Goal: Check status: Check status

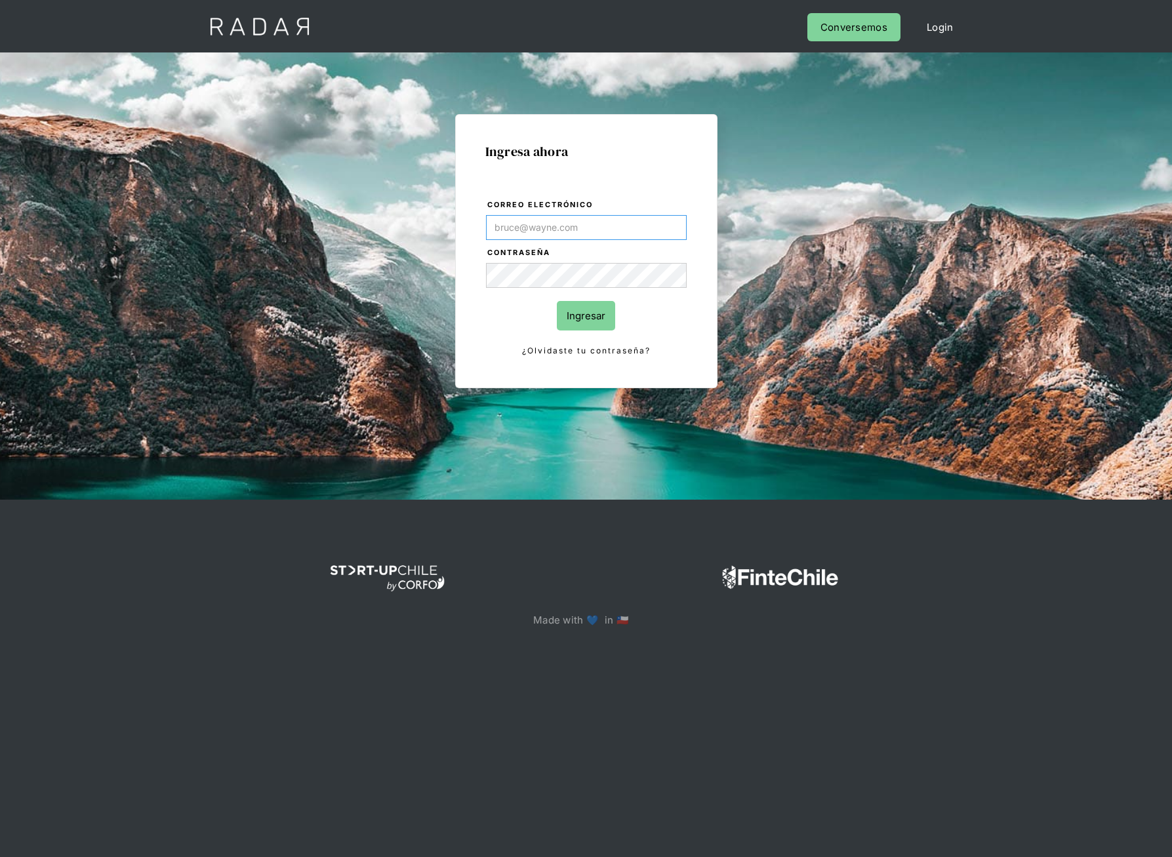
paste input "[PERSON_NAME][EMAIL_ADDRESS][PERSON_NAME][DOMAIN_NAME]"
type input "[PERSON_NAME][EMAIL_ADDRESS][PERSON_NAME][DOMAIN_NAME]"
click at [584, 317] on input "Ingresar" at bounding box center [586, 316] width 58 height 30
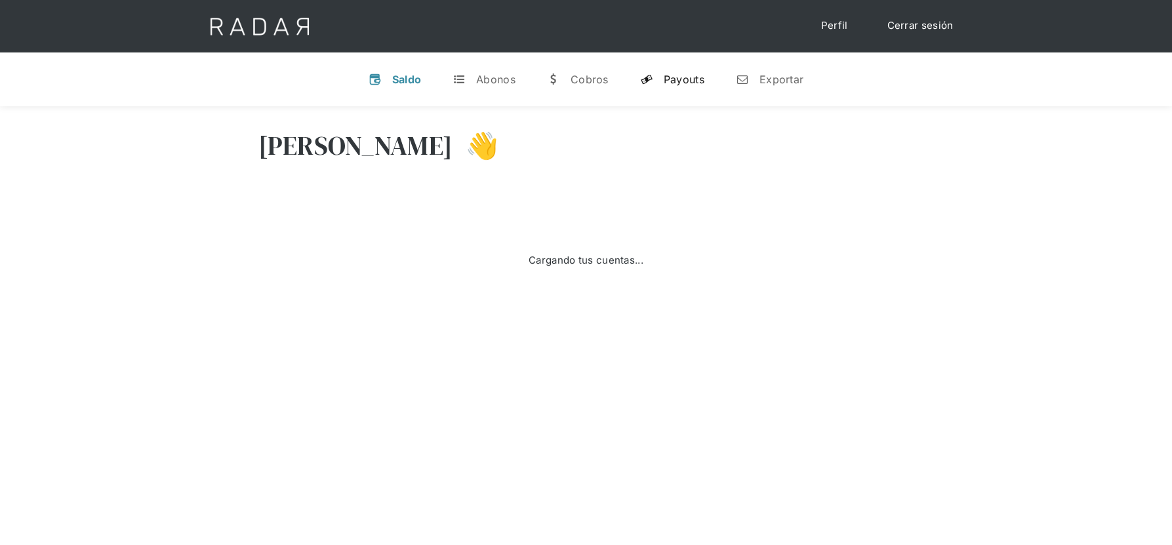
click at [666, 85] on div "Payouts" at bounding box center [684, 79] width 41 height 13
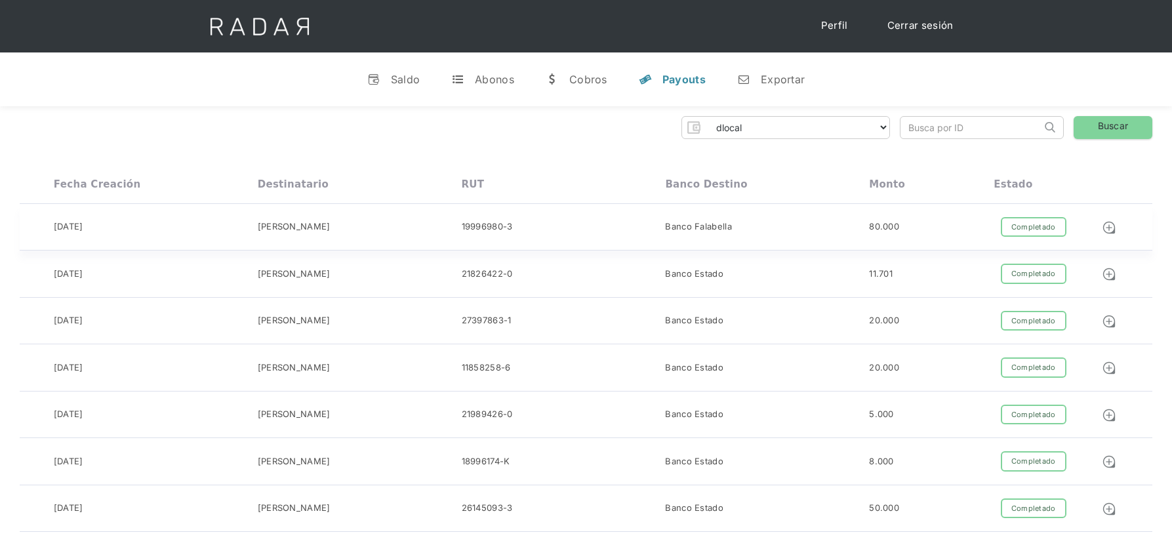
click at [475, 227] on div "19996980-3" at bounding box center [487, 226] width 51 height 13
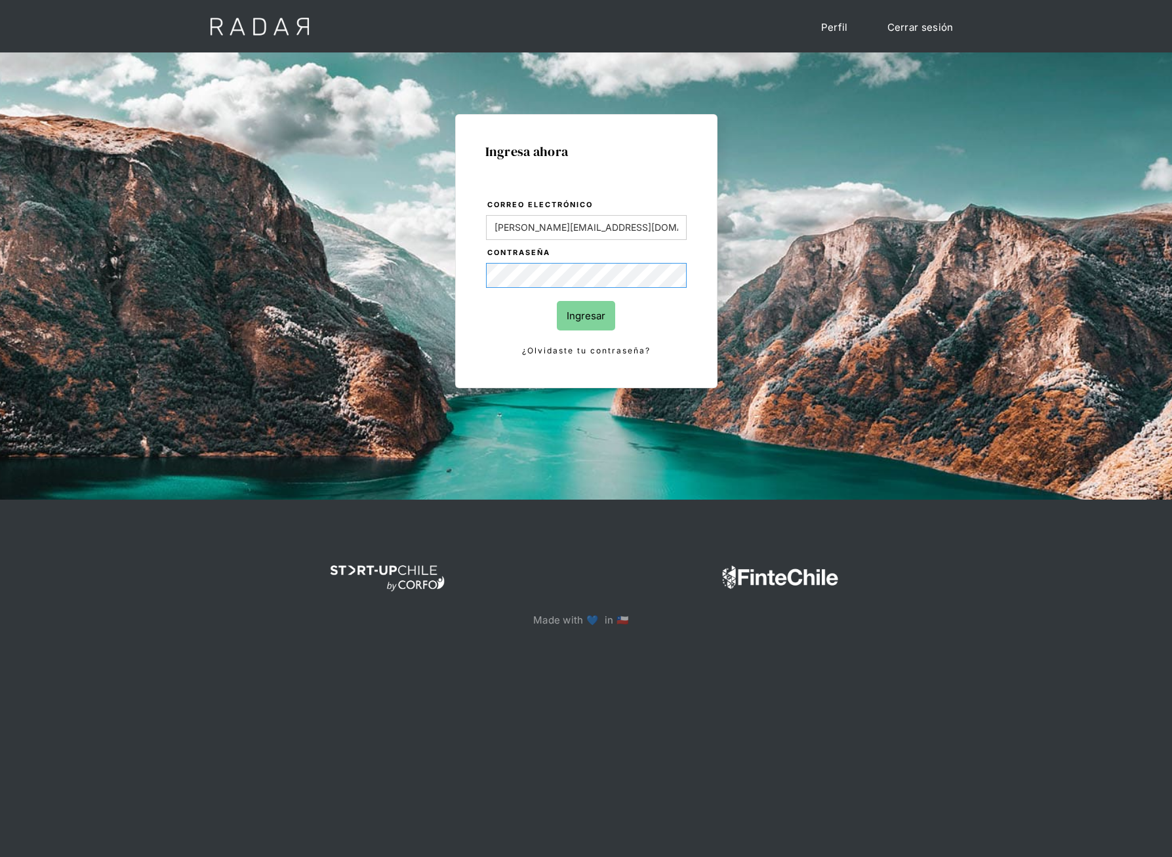
click at [557, 301] on input "Ingresar" at bounding box center [586, 316] width 58 height 30
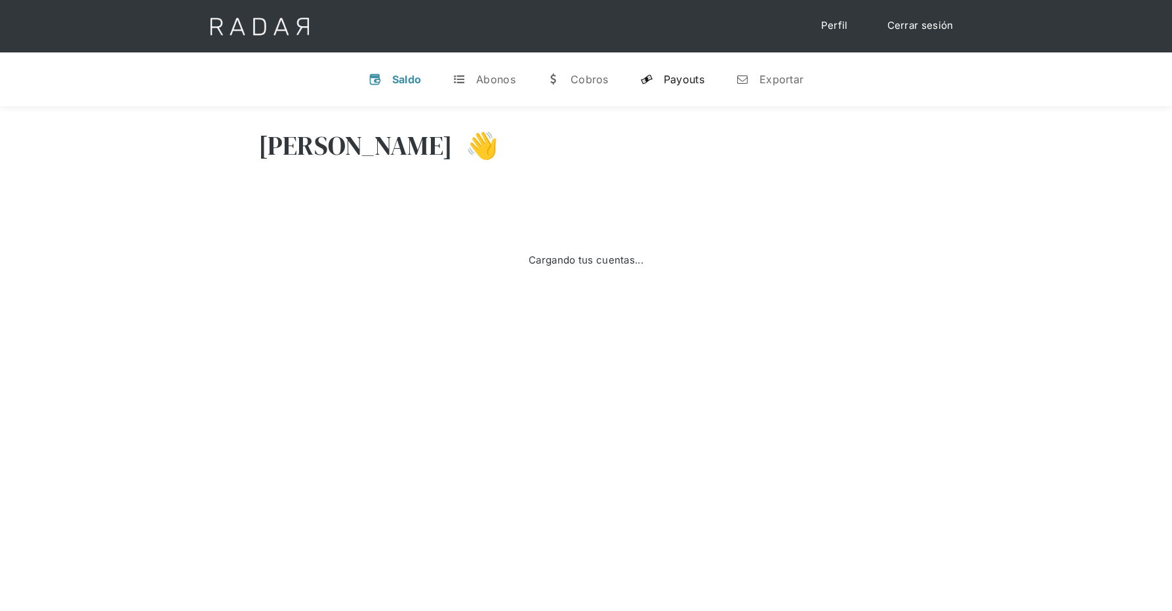
click at [690, 79] on div "Payouts" at bounding box center [684, 79] width 41 height 13
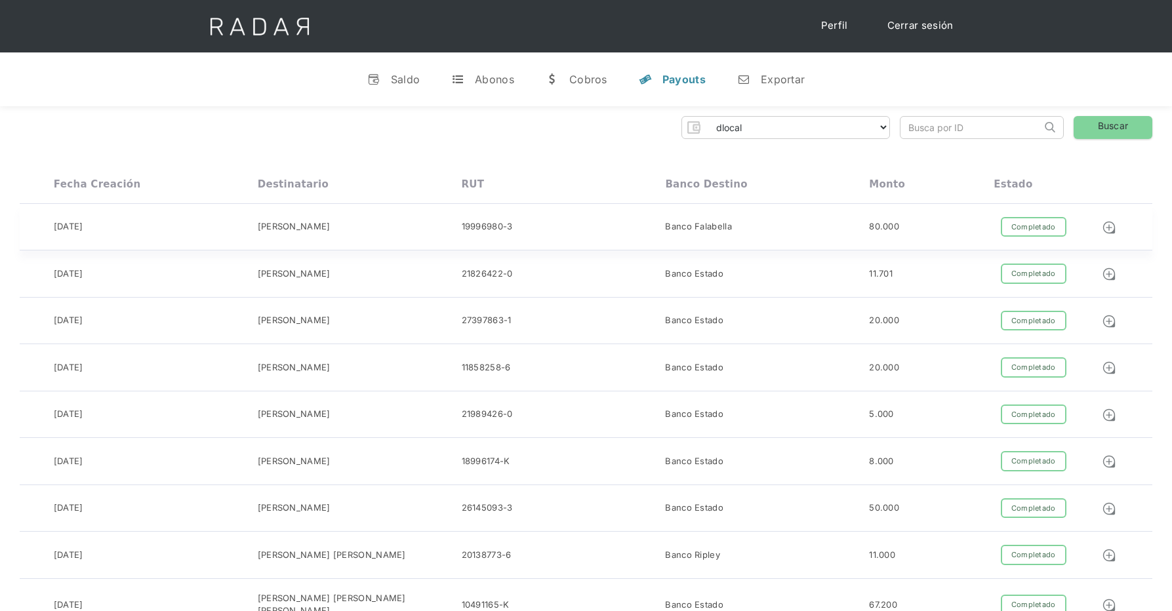
click at [669, 225] on div "Banco Falabella" at bounding box center [698, 226] width 67 height 13
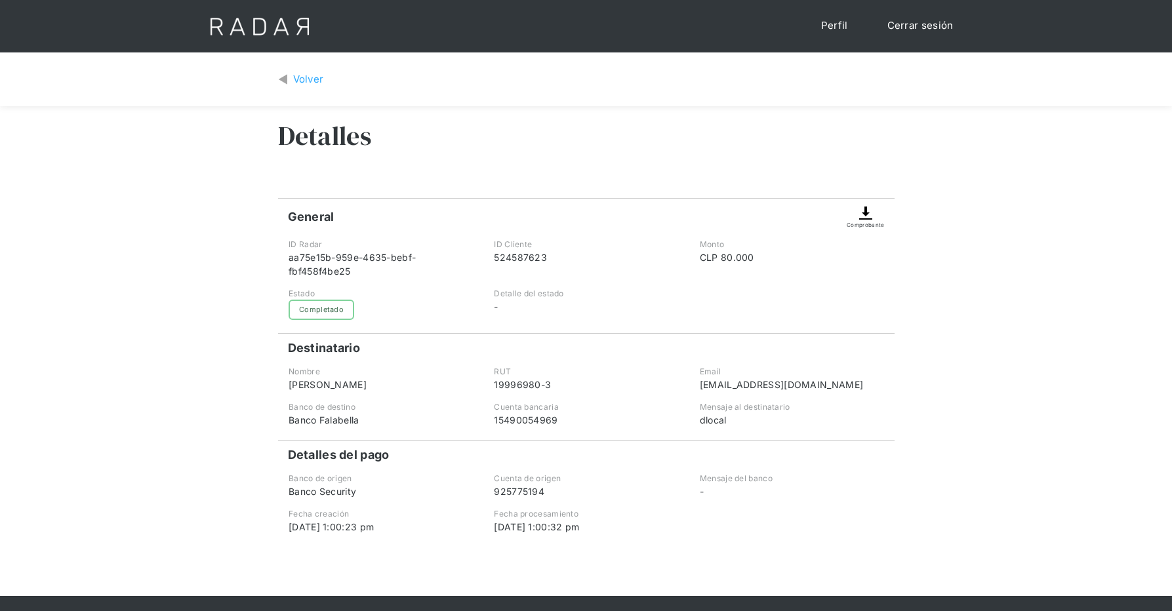
click at [858, 218] on img at bounding box center [866, 213] width 16 height 16
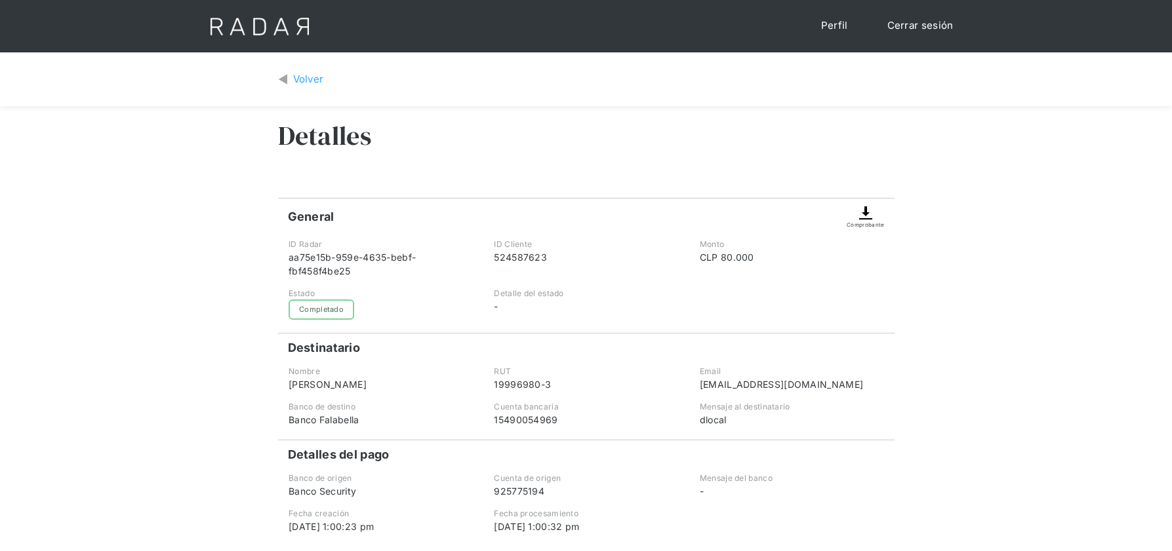
click at [869, 213] on img at bounding box center [866, 213] width 16 height 16
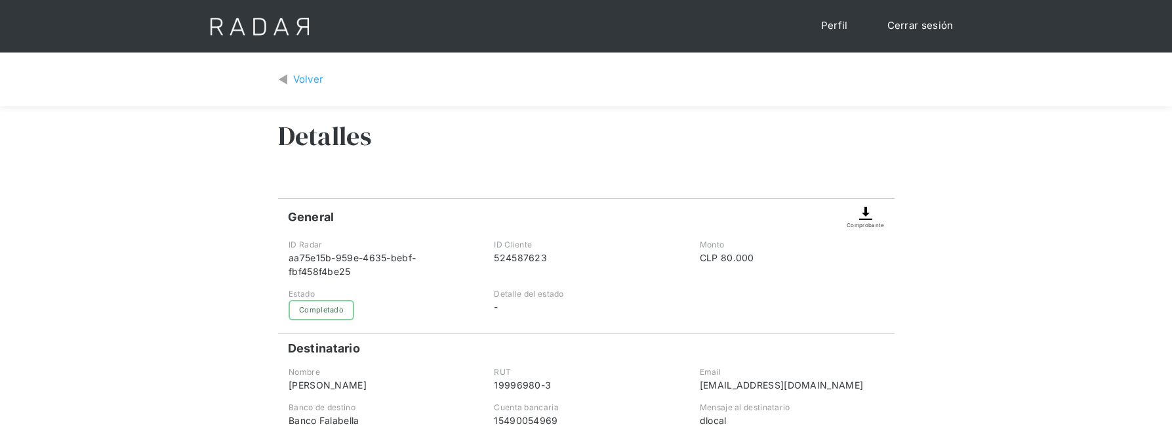
click at [866, 218] on img at bounding box center [866, 213] width 16 height 16
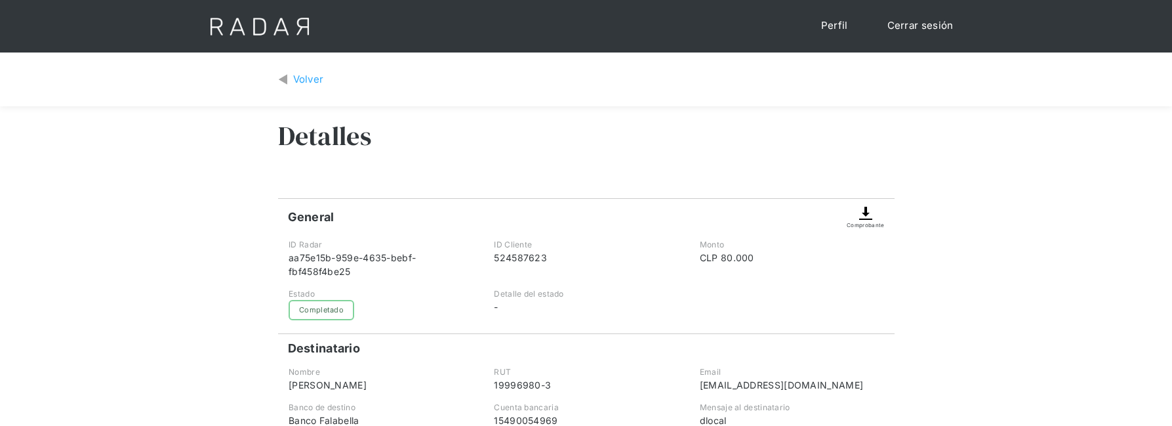
click at [866, 218] on img at bounding box center [866, 213] width 16 height 16
click at [303, 80] on div "Volver" at bounding box center [308, 79] width 31 height 15
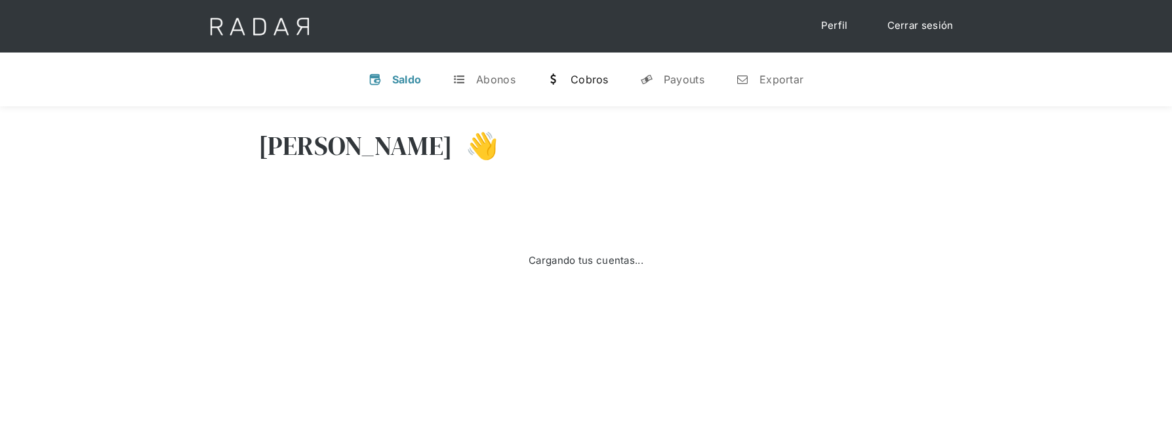
click at [586, 84] on div "Cobros" at bounding box center [589, 79] width 38 height 13
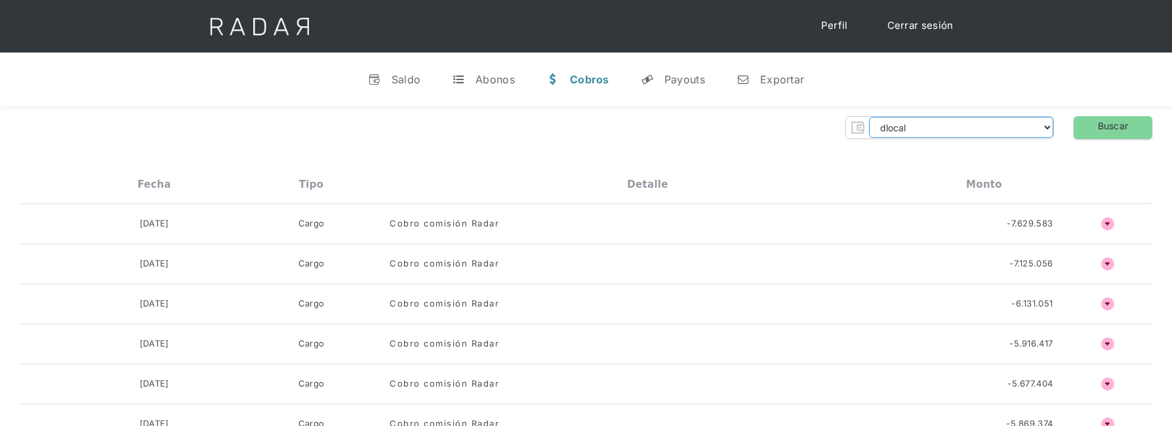
click at [900, 129] on select "dlocal demergechile fcacl2 remitee clpro [PERSON_NAME] urigol radar-cliente rad…" at bounding box center [961, 127] width 184 height 21
select select "remitee"
click at [869, 117] on select "dlocal demergechile fcacl2 remitee clpro coster urigol radar-cliente radar-clie…" at bounding box center [961, 127] width 184 height 21
click at [1102, 127] on link "Buscar" at bounding box center [1112, 127] width 79 height 23
click at [899, 28] on link "Cerrar sesión" at bounding box center [920, 26] width 92 height 26
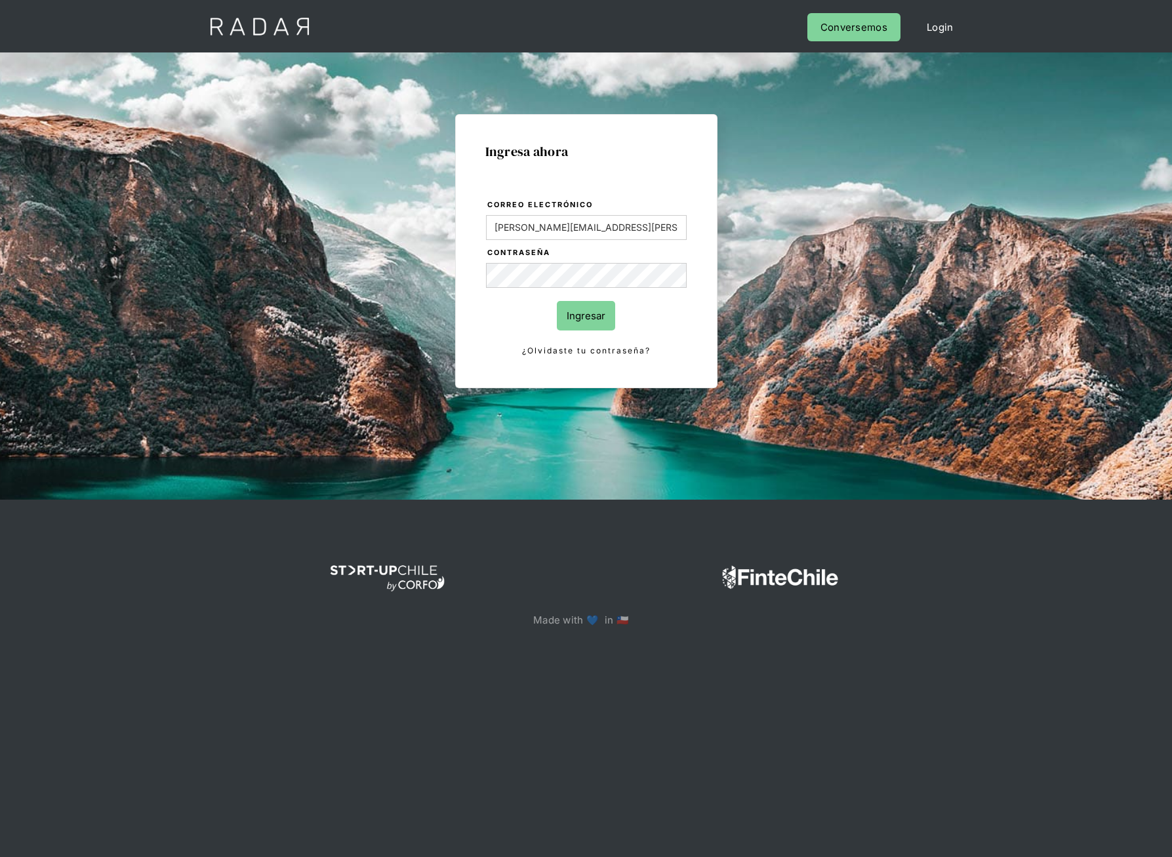
type input "[PERSON_NAME][EMAIL_ADDRESS][PERSON_NAME][DOMAIN_NAME]"
click at [557, 301] on input "Ingresar" at bounding box center [586, 316] width 58 height 30
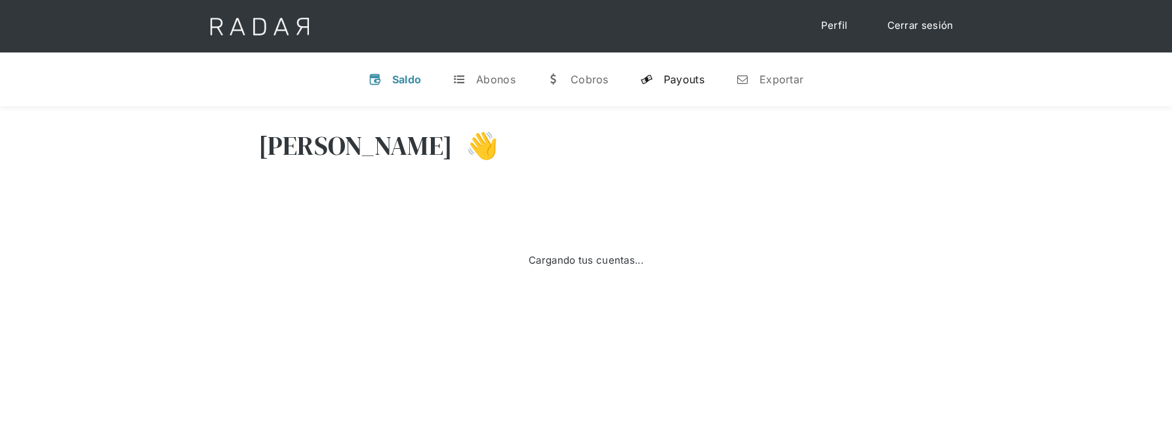
click at [678, 83] on div "Payouts" at bounding box center [684, 79] width 41 height 13
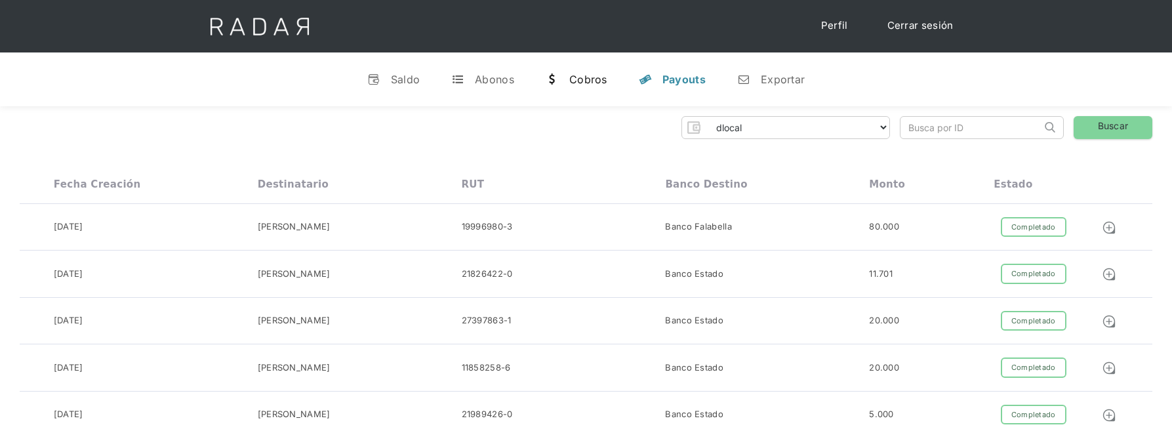
click at [585, 82] on div "Cobros" at bounding box center [588, 79] width 38 height 13
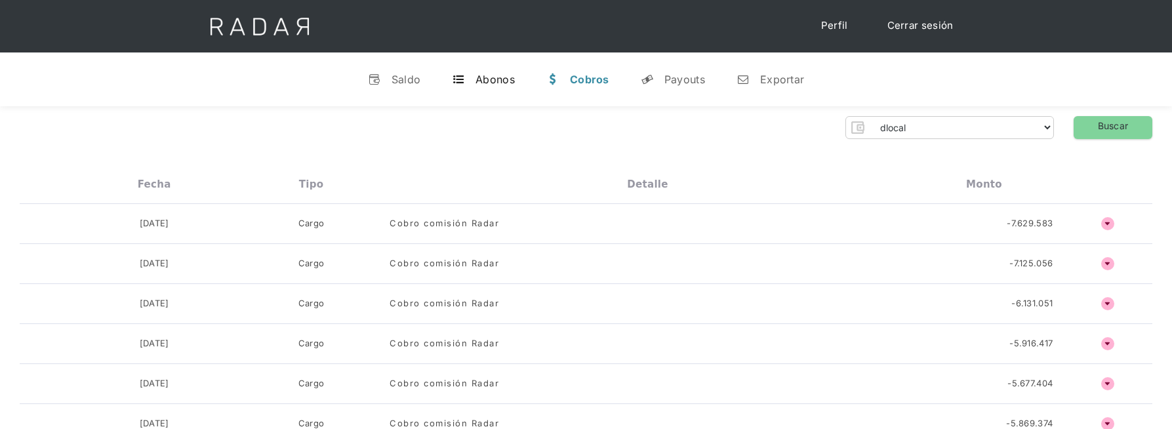
click at [490, 86] on link "t Abonos" at bounding box center [483, 79] width 84 height 34
click at [576, 81] on div "Cobros" at bounding box center [590, 79] width 38 height 13
click at [932, 120] on select "dlocal demergechile fcacl2 remitee clpro coster urigol radar-cliente radar-clie…" at bounding box center [961, 127] width 184 height 21
select select "remitee"
click at [869, 117] on select "dlocal demergechile fcacl2 remitee clpro coster urigol radar-cliente radar-clie…" at bounding box center [961, 127] width 184 height 21
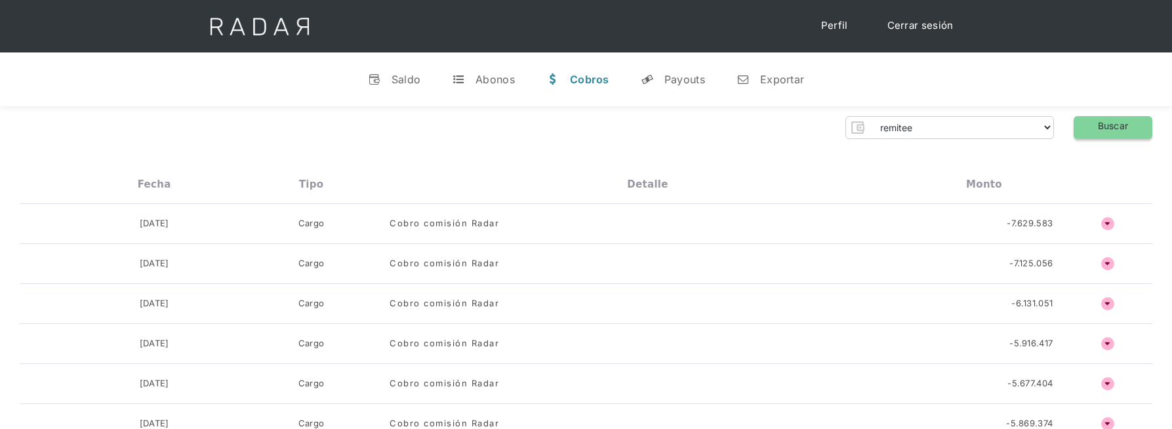
click at [1098, 133] on link "Buscar" at bounding box center [1112, 127] width 79 height 23
click at [474, 79] on link "t Abonos" at bounding box center [483, 79] width 84 height 34
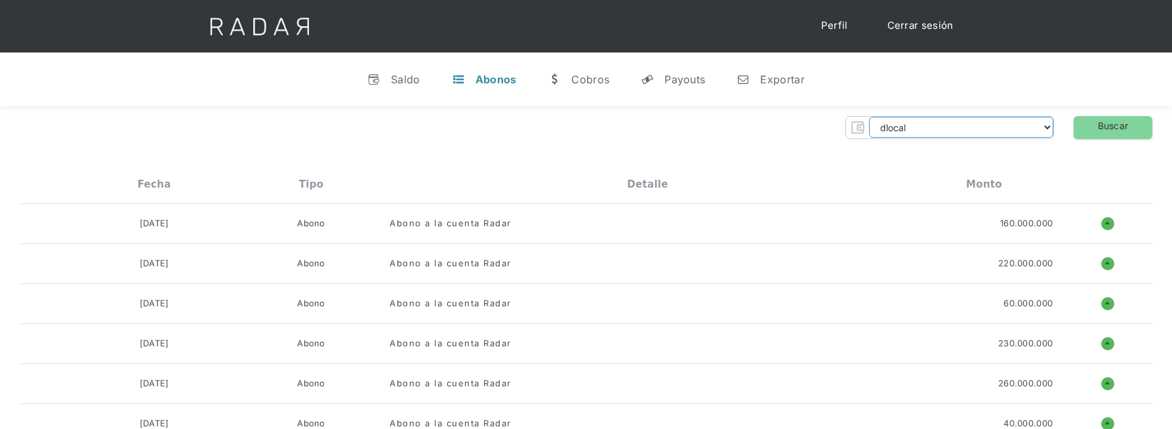
click at [955, 133] on select "dlocal demergechile fcacl2 remitee clpro [PERSON_NAME] urigol radar-cliente rad…" at bounding box center [961, 127] width 184 height 21
select select "[PERSON_NAME]"
click at [869, 117] on select "dlocal demergechile fcacl2 remitee clpro [PERSON_NAME] urigol radar-cliente rad…" at bounding box center [961, 127] width 184 height 21
click at [1115, 131] on link "Buscar" at bounding box center [1112, 127] width 79 height 23
click at [682, 80] on div "Payouts" at bounding box center [684, 79] width 41 height 13
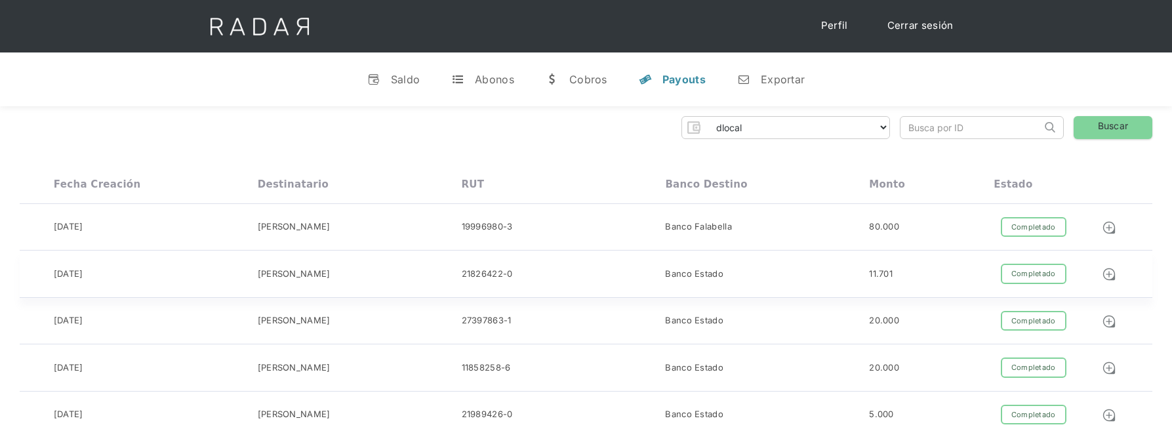
click at [605, 237] on div "21826422-0" at bounding box center [564, 227] width 204 height 20
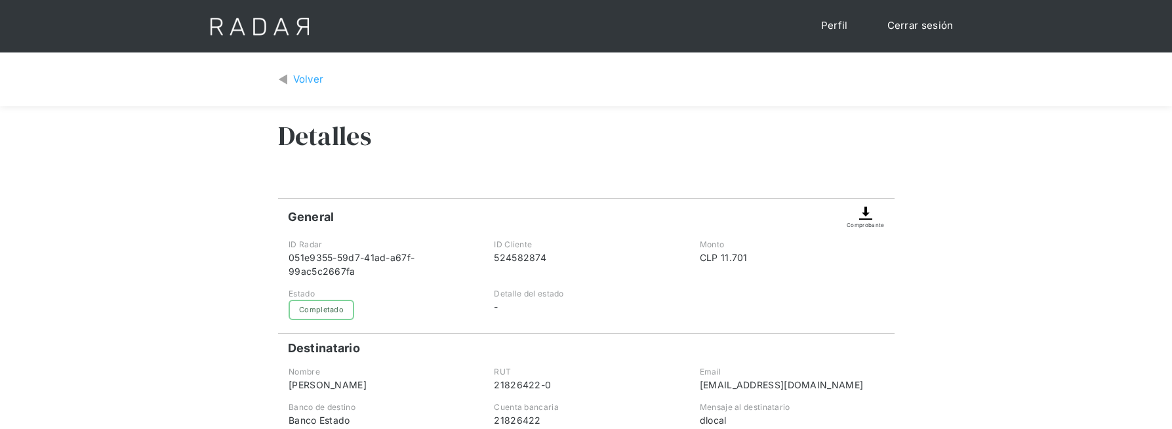
click at [866, 218] on img at bounding box center [866, 213] width 16 height 16
click at [325, 132] on h3 "Detalles" at bounding box center [324, 135] width 93 height 33
click at [302, 81] on div "Volver" at bounding box center [308, 79] width 31 height 15
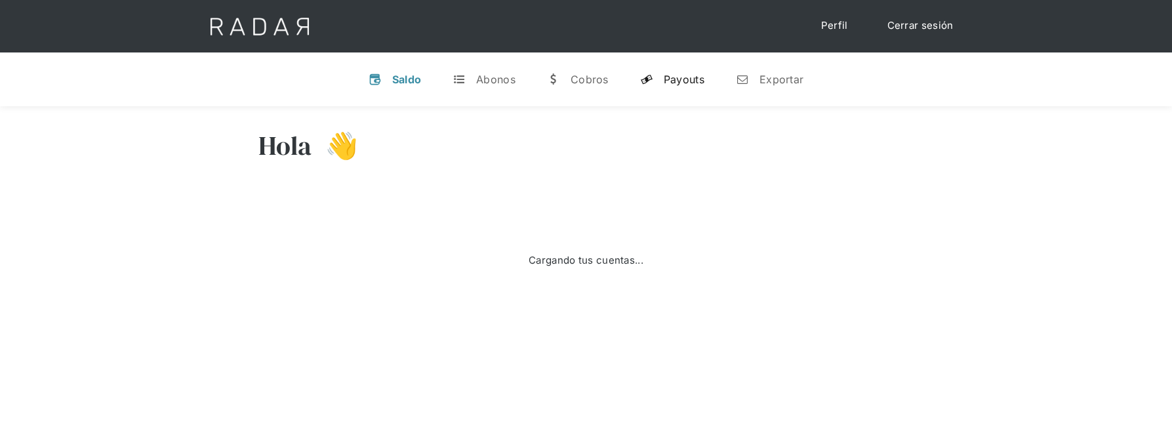
click at [682, 83] on div "Payouts" at bounding box center [684, 79] width 41 height 13
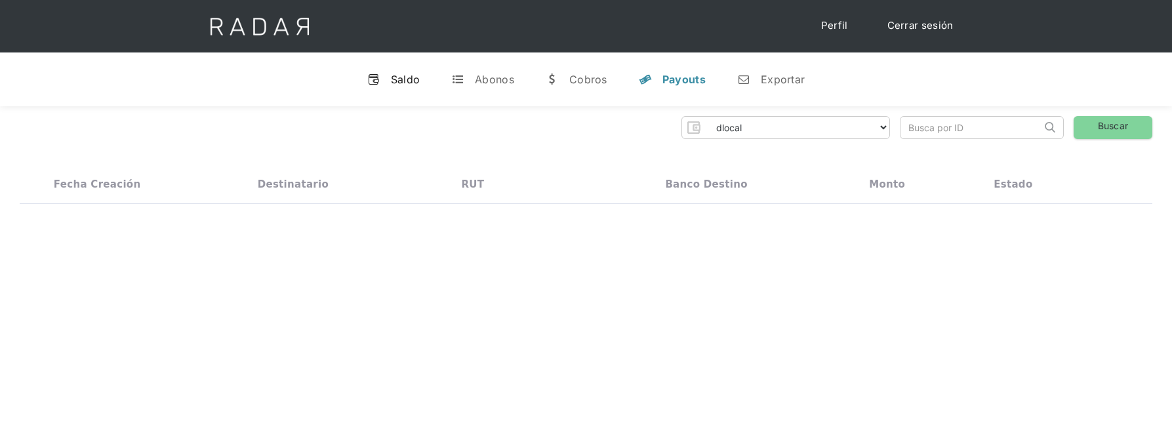
click at [415, 78] on div "Saldo" at bounding box center [406, 79] width 30 height 13
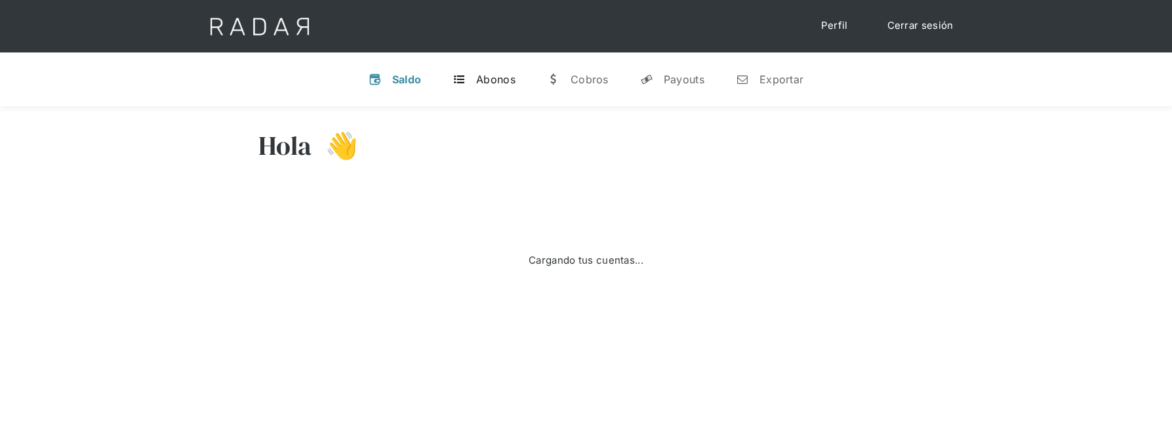
click at [481, 74] on div "Abonos" at bounding box center [495, 79] width 39 height 13
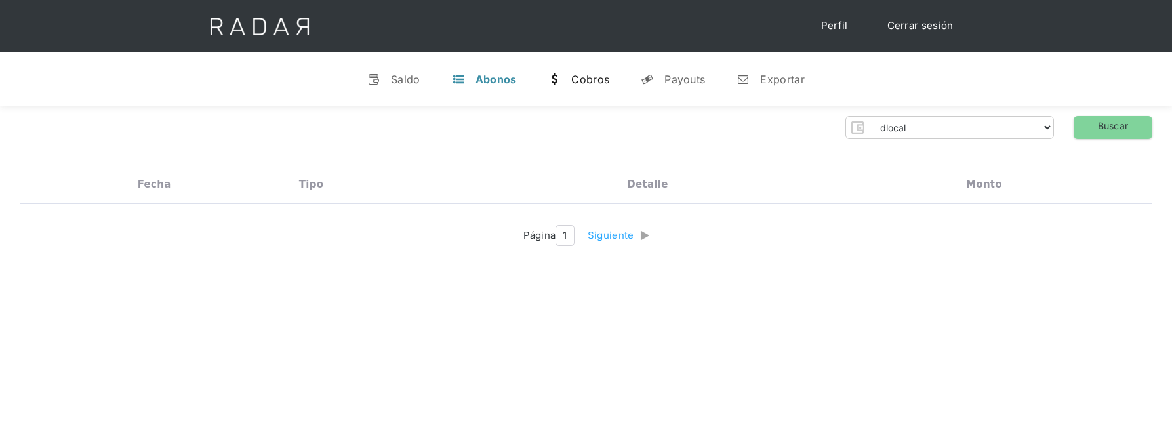
click at [601, 83] on div "Cobros" at bounding box center [590, 79] width 38 height 13
click at [661, 80] on link "y Payouts" at bounding box center [672, 79] width 85 height 34
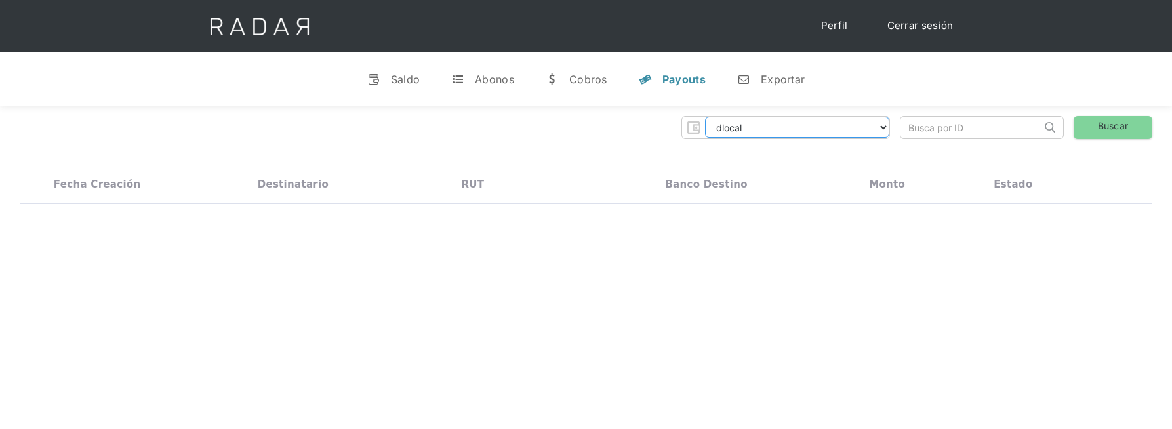
click at [749, 125] on select "dlocal demergechile fcacl2 remitee clpro coster urigol radar-cliente radar-clie…" at bounding box center [797, 127] width 184 height 21
select select "remitee"
click at [705, 117] on select "dlocal demergechile fcacl2 remitee clpro coster urigol radar-cliente radar-clie…" at bounding box center [797, 127] width 184 height 21
click at [1092, 130] on link "Buscar" at bounding box center [1112, 127] width 79 height 23
click at [449, 374] on div "Hola 👋 Cargando tus cuentas... Nombre de la empresa • Conectada • Desconectada …" at bounding box center [586, 320] width 1172 height 429
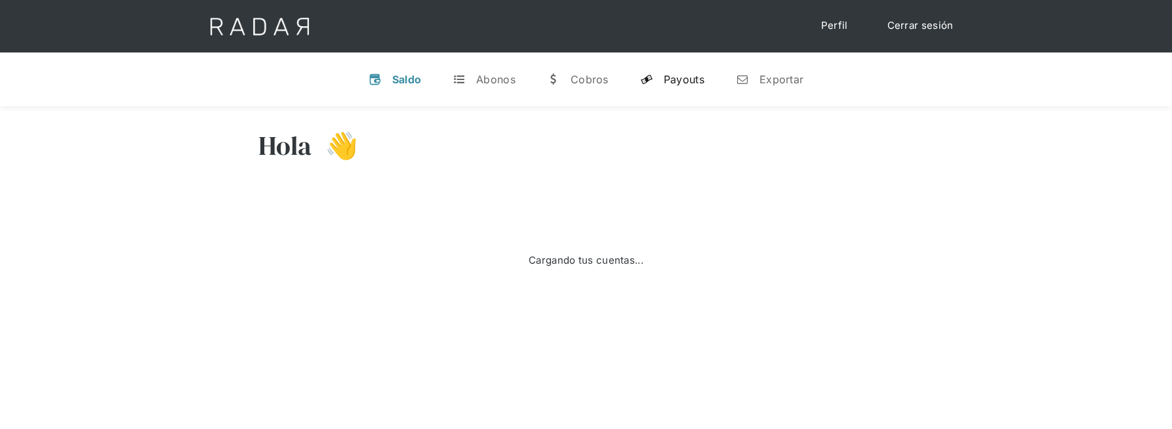
click at [669, 87] on link "y Payouts" at bounding box center [671, 79] width 85 height 34
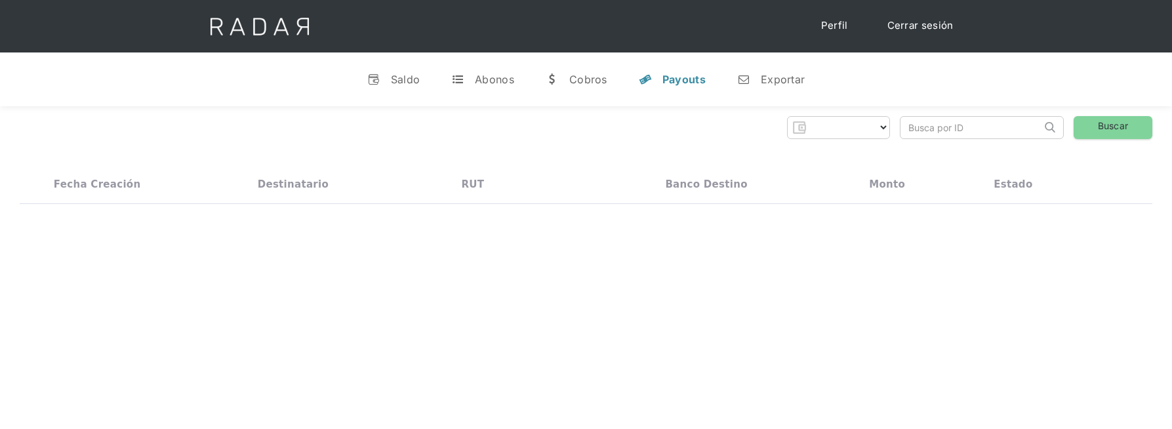
select select "dlocal"
click at [929, 26] on link "Cerrar sesión" at bounding box center [920, 26] width 92 height 26
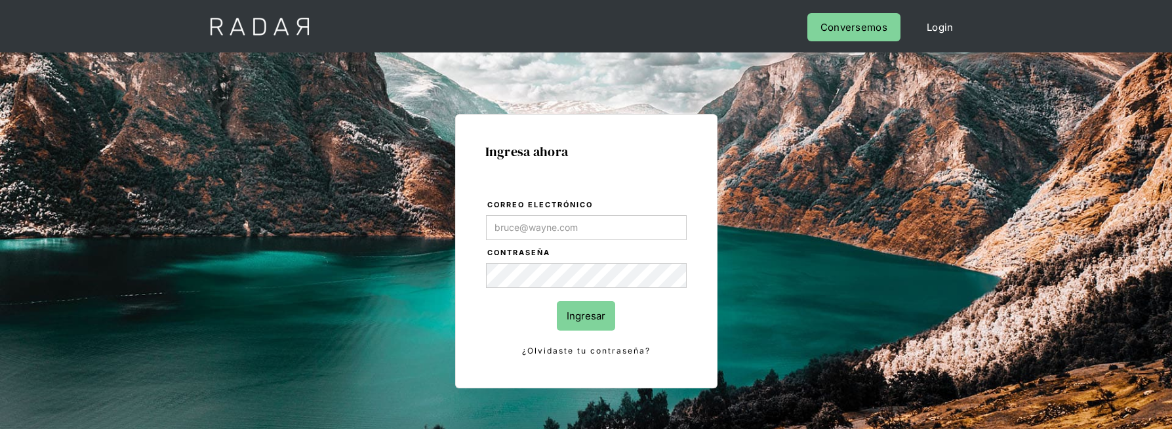
click at [601, 210] on label "Correo electrónico" at bounding box center [586, 205] width 199 height 13
click at [601, 215] on input "Correo electrónico" at bounding box center [586, 227] width 201 height 25
click at [607, 221] on input "Correo electrónico" at bounding box center [586, 227] width 201 height 25
type input "[PERSON_NAME][EMAIL_ADDRESS][PERSON_NAME][DOMAIN_NAME]"
click at [557, 301] on input "Ingresar" at bounding box center [586, 316] width 58 height 30
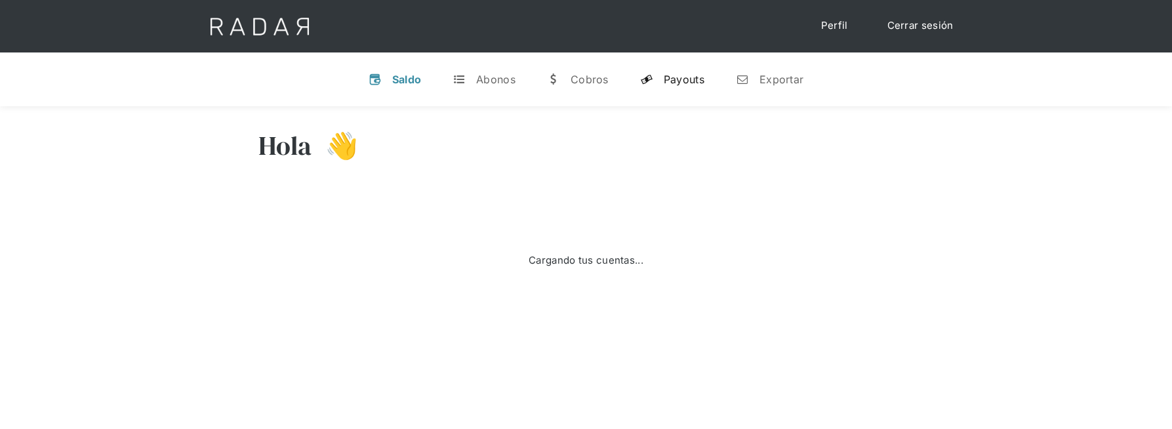
select select "dlocal"
click at [667, 81] on div "Payouts" at bounding box center [684, 79] width 41 height 13
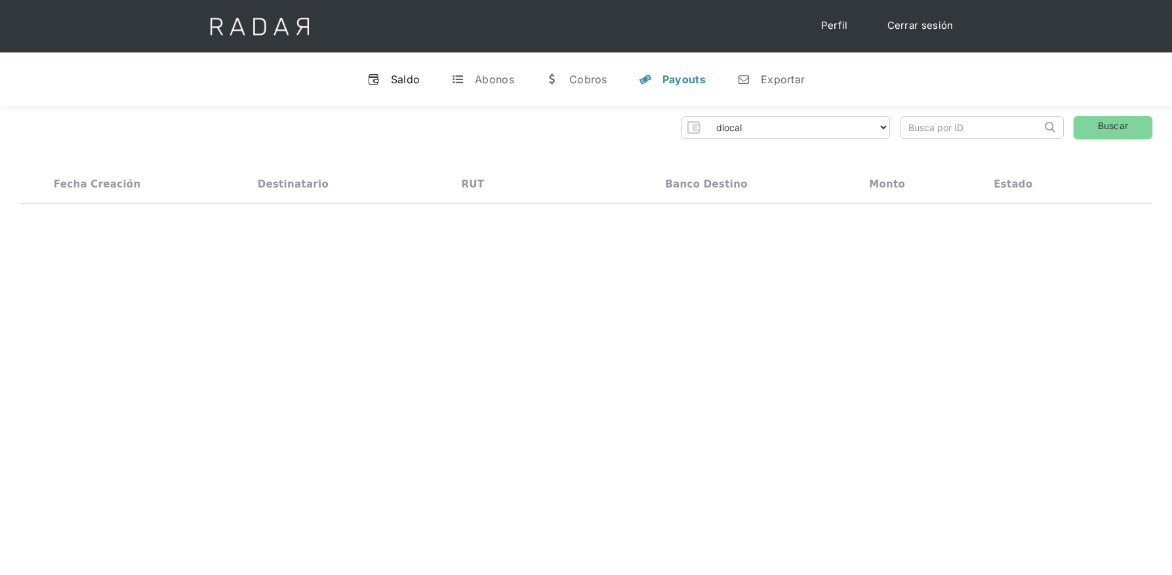
click at [392, 79] on div "Saldo" at bounding box center [406, 79] width 30 height 13
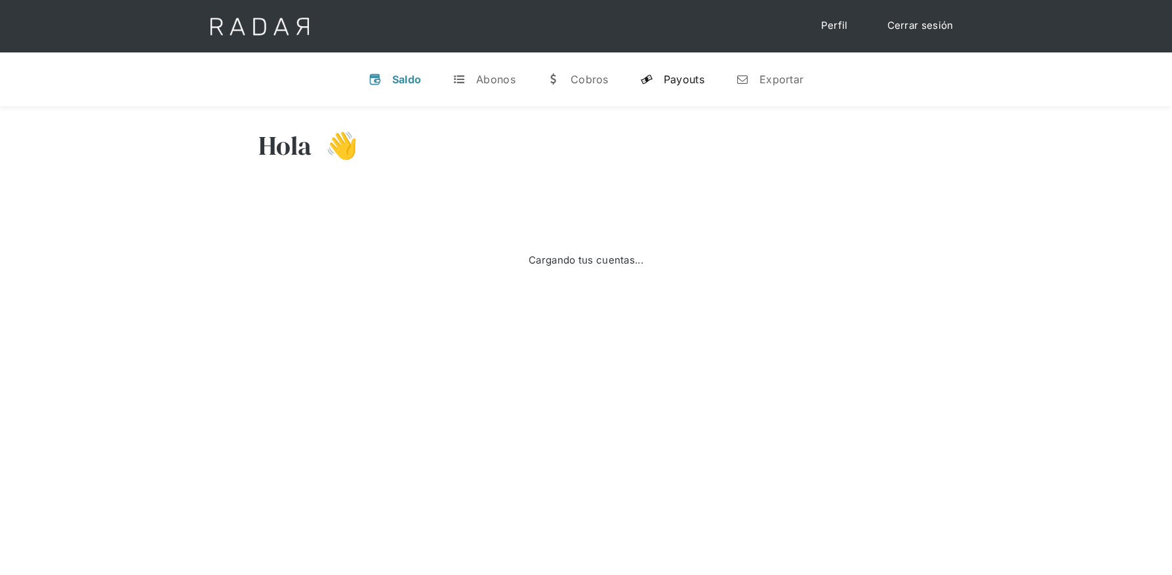
click at [674, 79] on div "Payouts" at bounding box center [684, 79] width 41 height 13
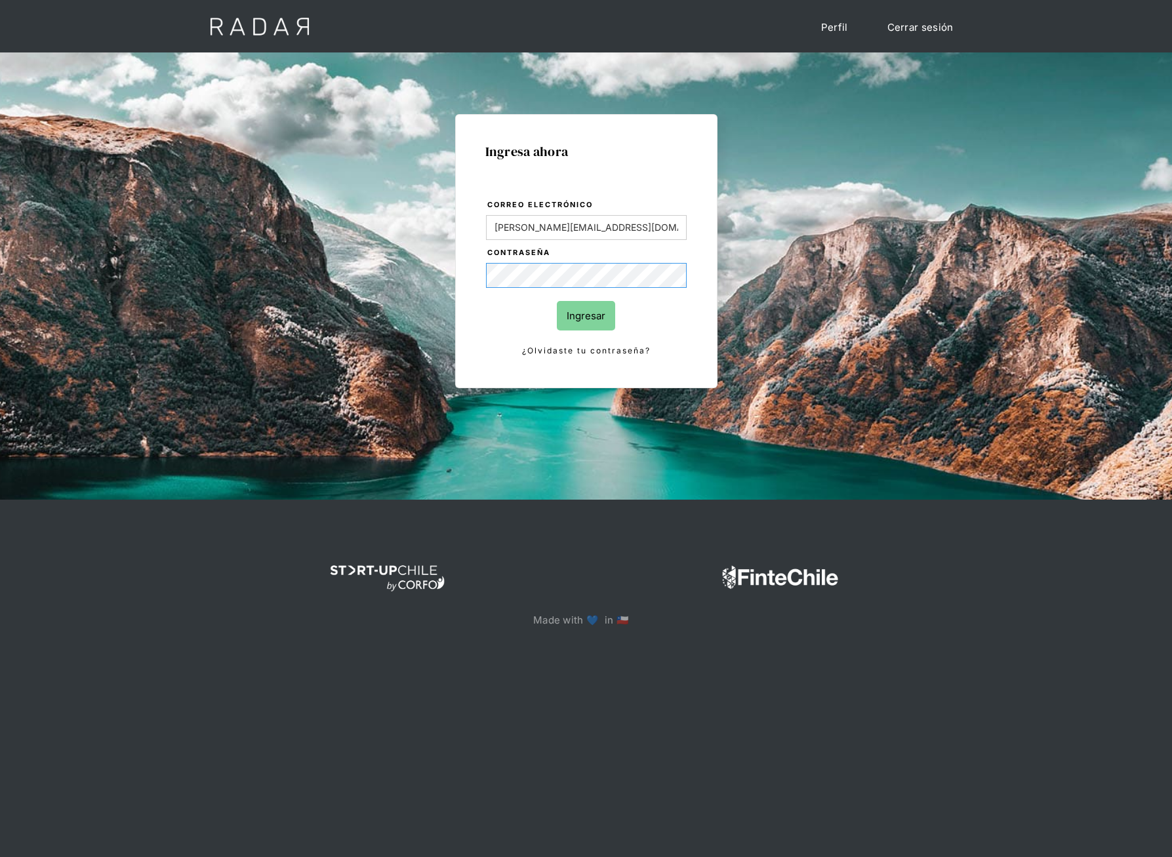
click at [557, 301] on input "Ingresar" at bounding box center [586, 316] width 58 height 30
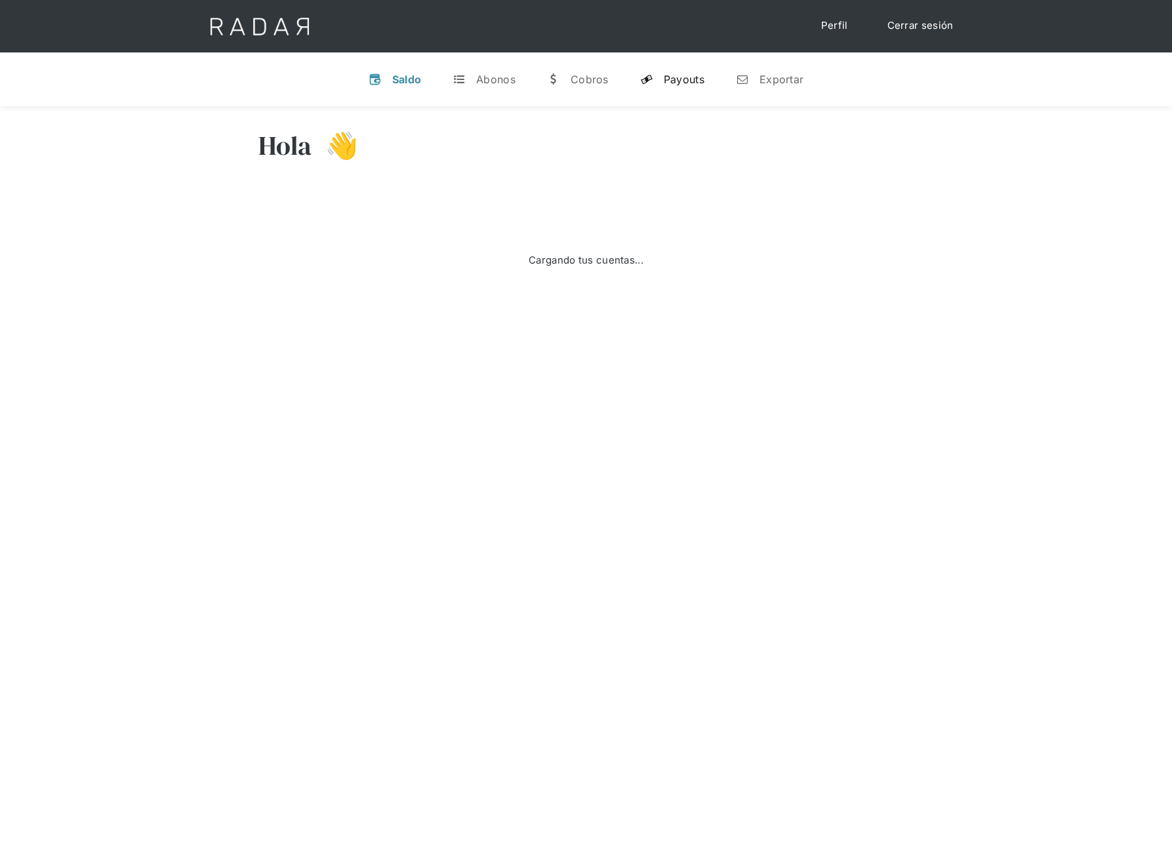
click at [683, 73] on div "Payouts" at bounding box center [684, 79] width 41 height 13
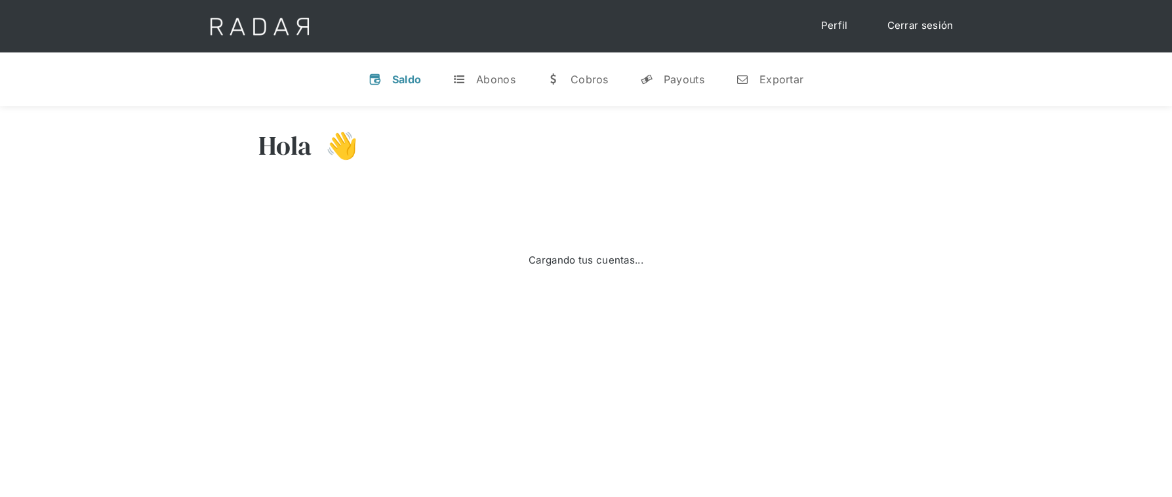
select select "dlocal"
click at [692, 73] on div "Payouts" at bounding box center [684, 79] width 41 height 13
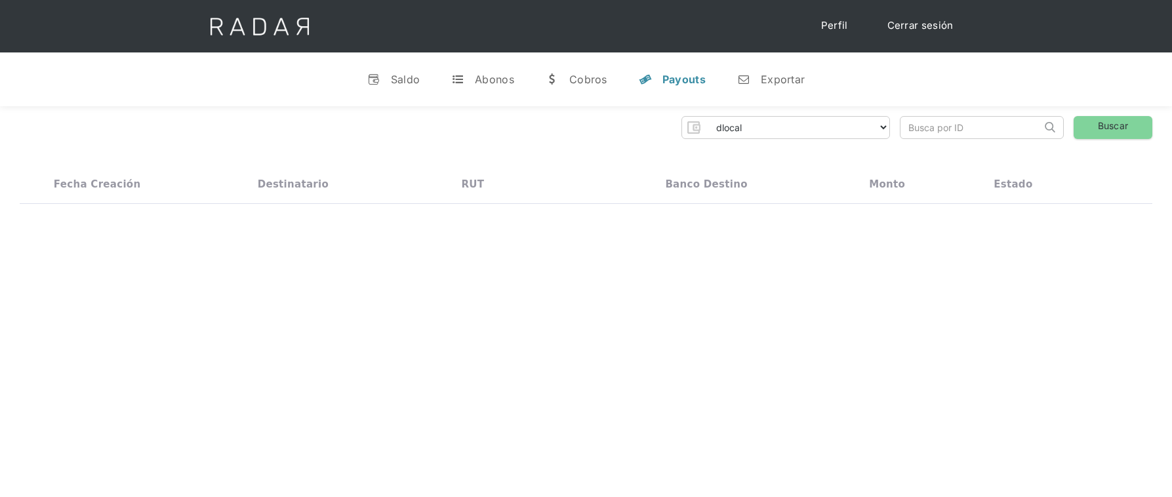
drag, startPoint x: 527, startPoint y: 220, endPoint x: 532, endPoint y: 293, distance: 73.7
click at [524, 309] on div "Hola 👋 Cargando tus cuentas... Nombre de la empresa • [GEOGRAPHIC_DATA] • Desco…" at bounding box center [586, 354] width 1172 height 497
drag, startPoint x: 532, startPoint y: 292, endPoint x: 484, endPoint y: 163, distance: 138.6
click at [486, 161] on div "Hola 👋 Cargando tus cuentas... Nombre de la empresa • [GEOGRAPHIC_DATA] • Desco…" at bounding box center [586, 354] width 1172 height 497
drag, startPoint x: 483, startPoint y: 295, endPoint x: 495, endPoint y: 273, distance: 24.6
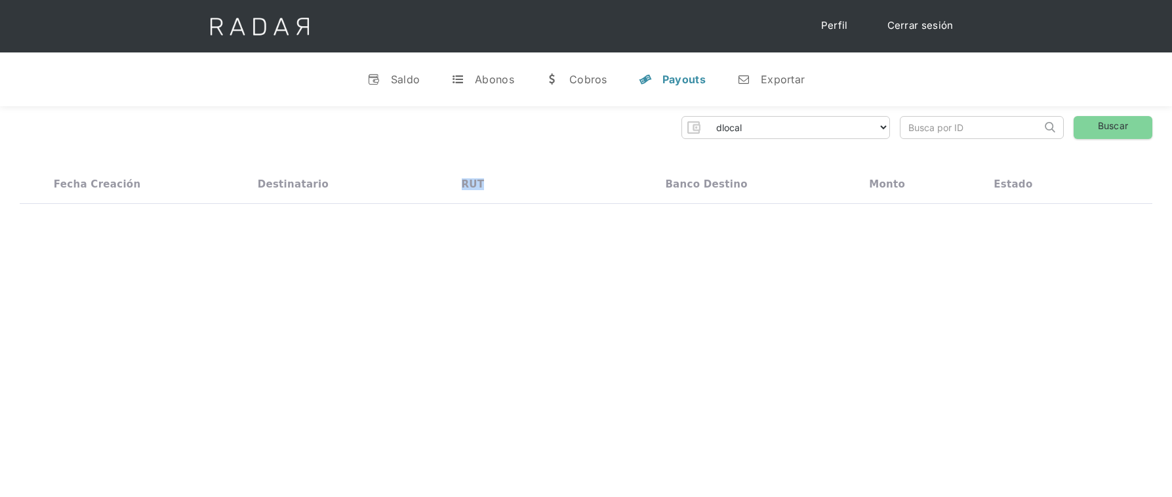
click at [483, 292] on div "Hola 👋 Cargando tus cuentas... Nombre de la empresa • [GEOGRAPHIC_DATA] • Desco…" at bounding box center [586, 354] width 1172 height 497
drag, startPoint x: 504, startPoint y: 250, endPoint x: 490, endPoint y: 238, distance: 18.6
click at [490, 238] on div "Hola 👋 Cargando tus cuentas... Nombre de la empresa • [GEOGRAPHIC_DATA] • Desco…" at bounding box center [586, 354] width 1172 height 497
drag, startPoint x: 673, startPoint y: 253, endPoint x: 682, endPoint y: 257, distance: 9.4
click at [673, 254] on div "Hola 👋 Cargando tus cuentas... Nombre de la empresa • [GEOGRAPHIC_DATA] • Desco…" at bounding box center [586, 354] width 1172 height 497
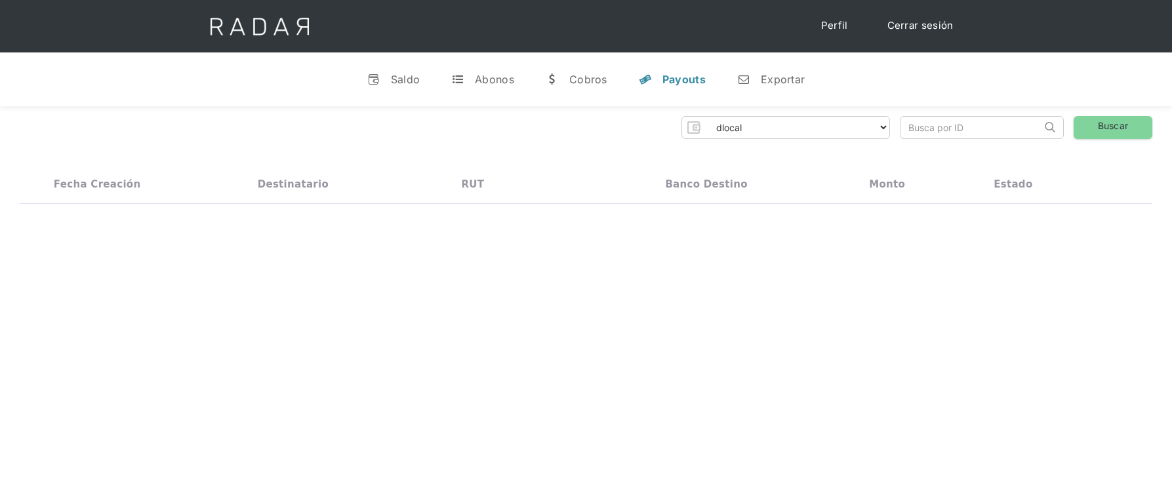
click at [499, 212] on div "dlocal demergechile fcacl2 remitee clpro [PERSON_NAME] urigol radar-cliente rad…" at bounding box center [586, 160] width 1172 height 108
click at [584, 82] on div "Cobros" at bounding box center [588, 79] width 38 height 13
